Goal: Find specific page/section: Find specific page/section

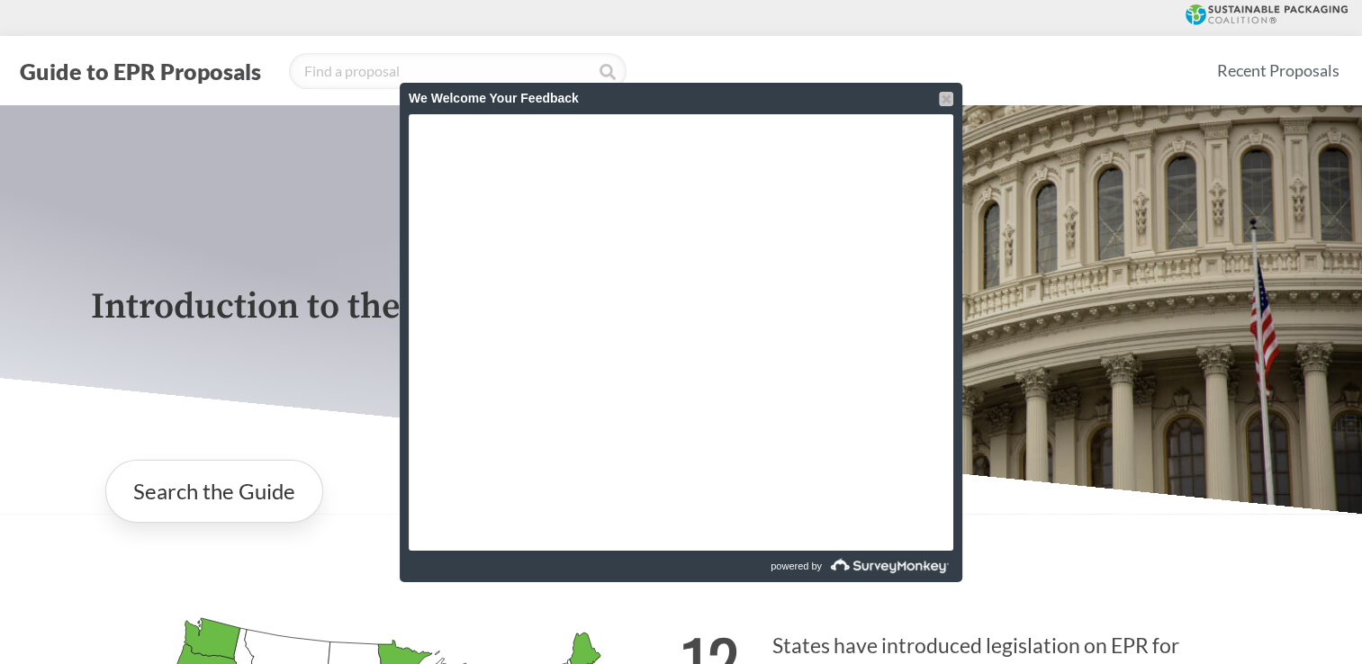
click at [950, 103] on div at bounding box center [946, 99] width 14 height 14
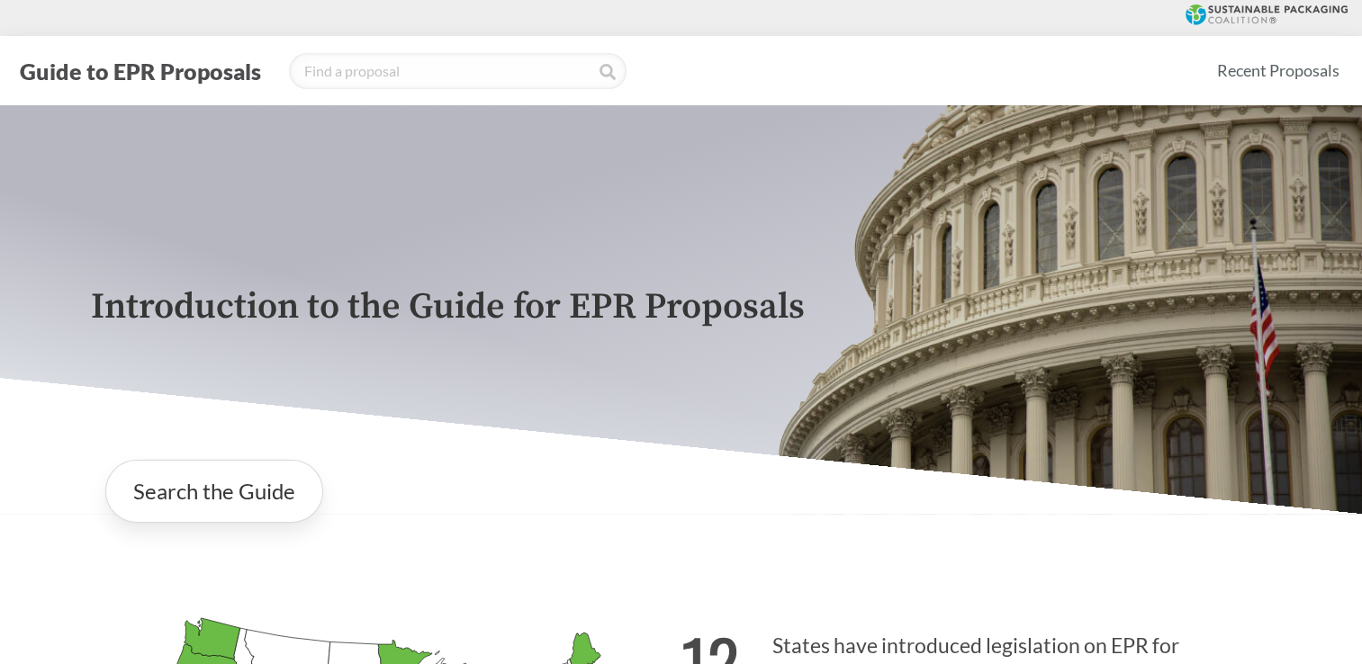
scroll to position [495, 0]
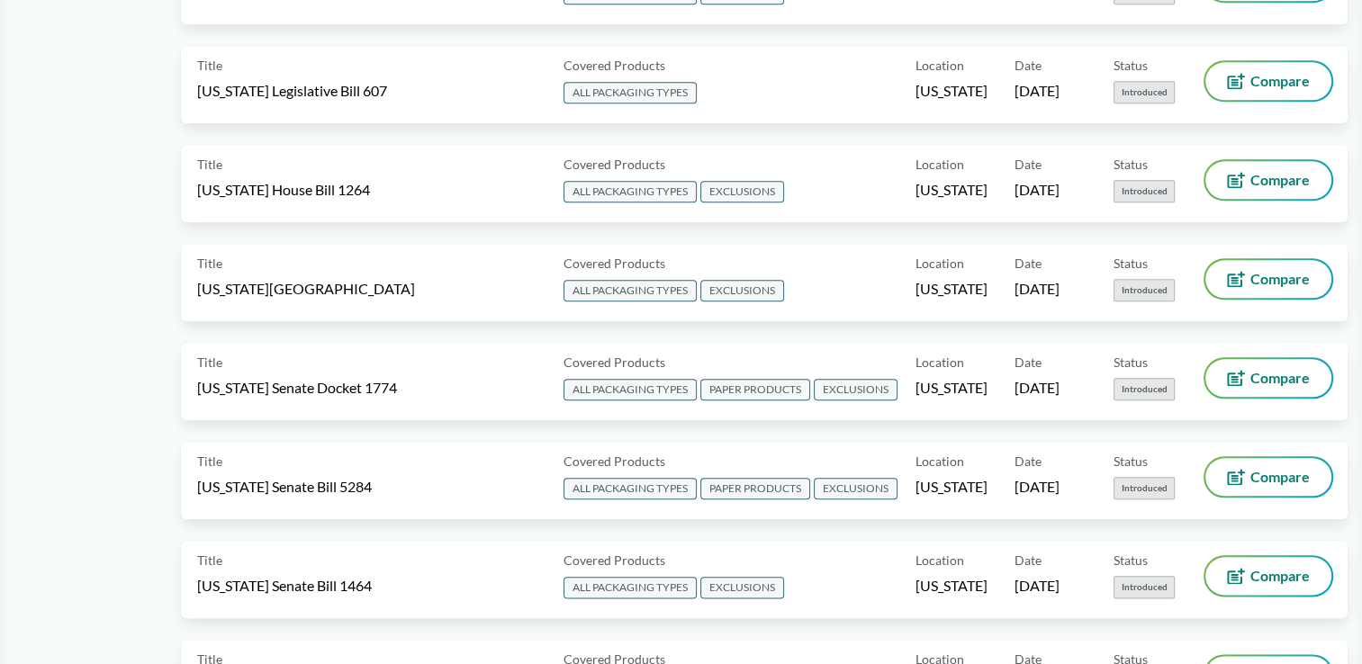
scroll to position [2295, 0]
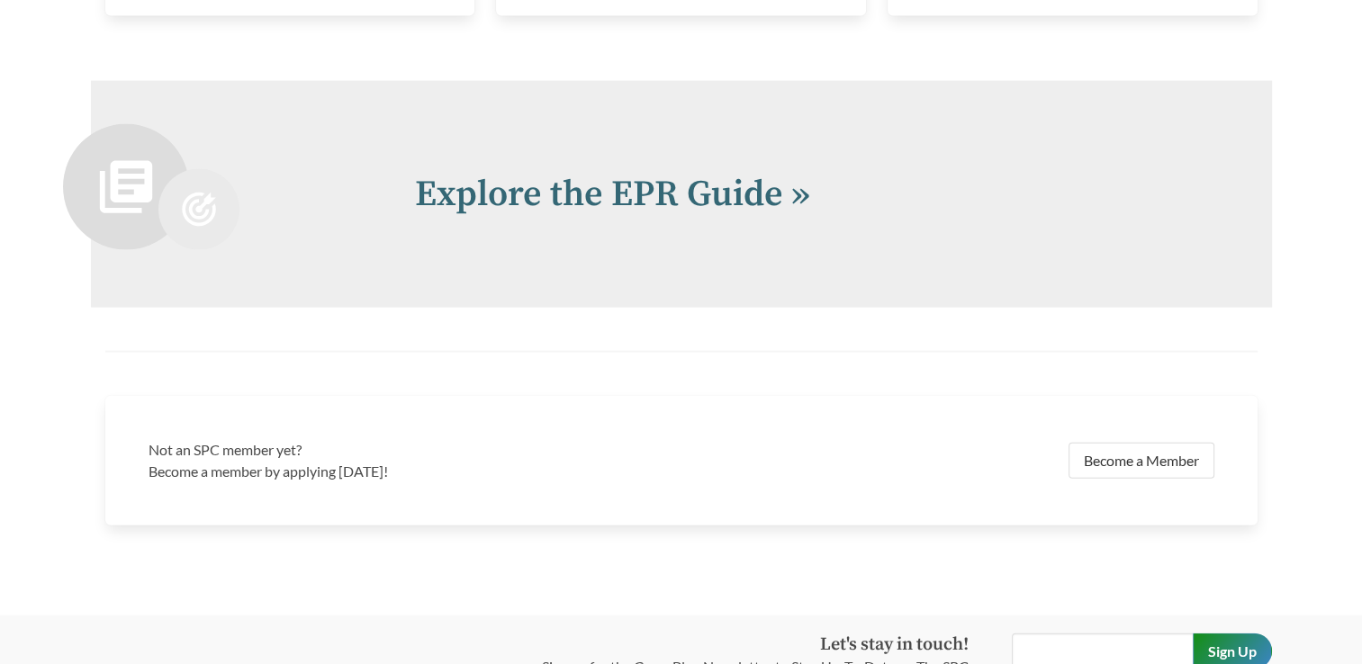
scroll to position [3880, 0]
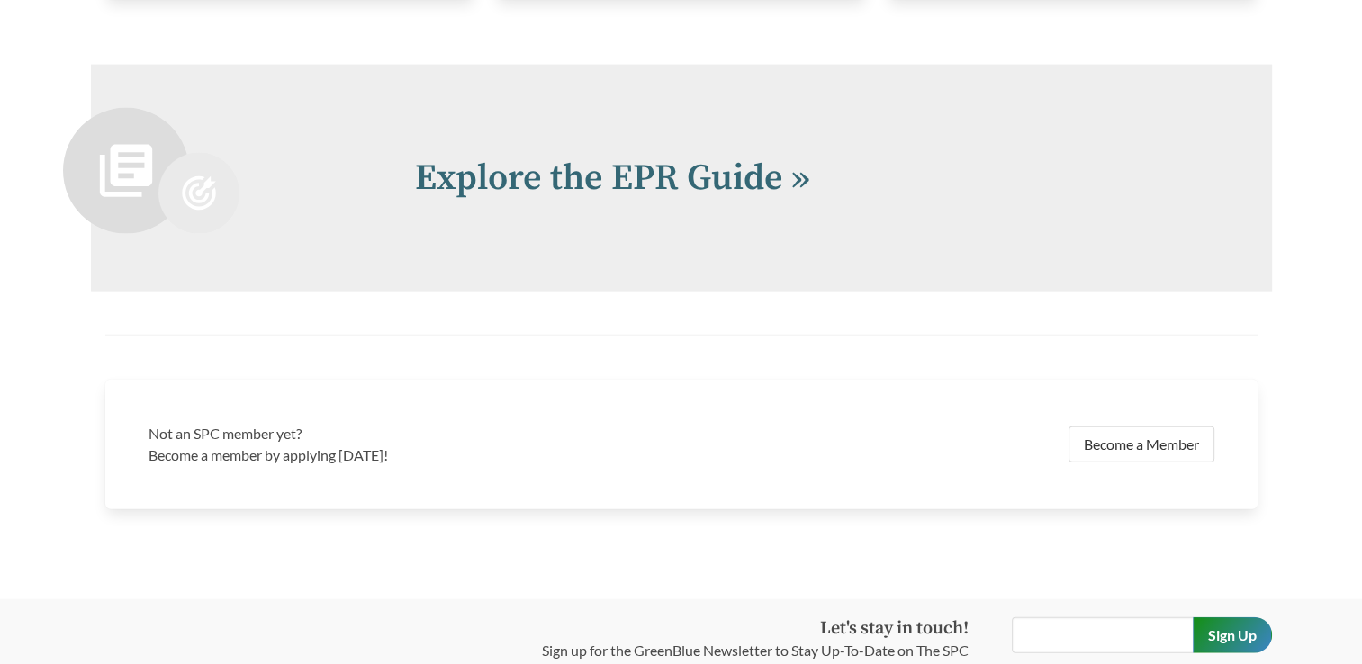
click at [745, 215] on div "Explore the EPR Guide »" at bounding box center [681, 178] width 1181 height 227
click at [733, 197] on link "Explore the EPR Guide »" at bounding box center [612, 178] width 395 height 45
